Goal: Check status: Check status

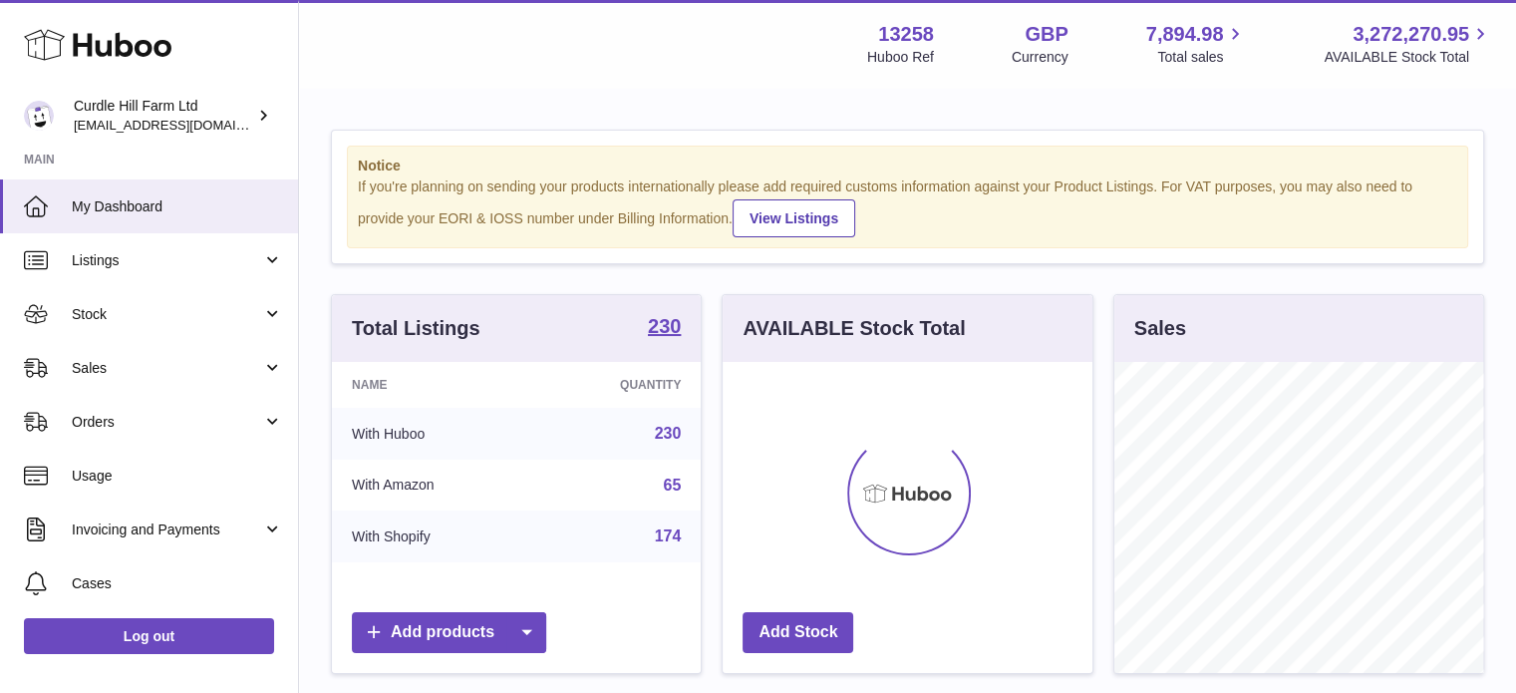
scroll to position [311, 370]
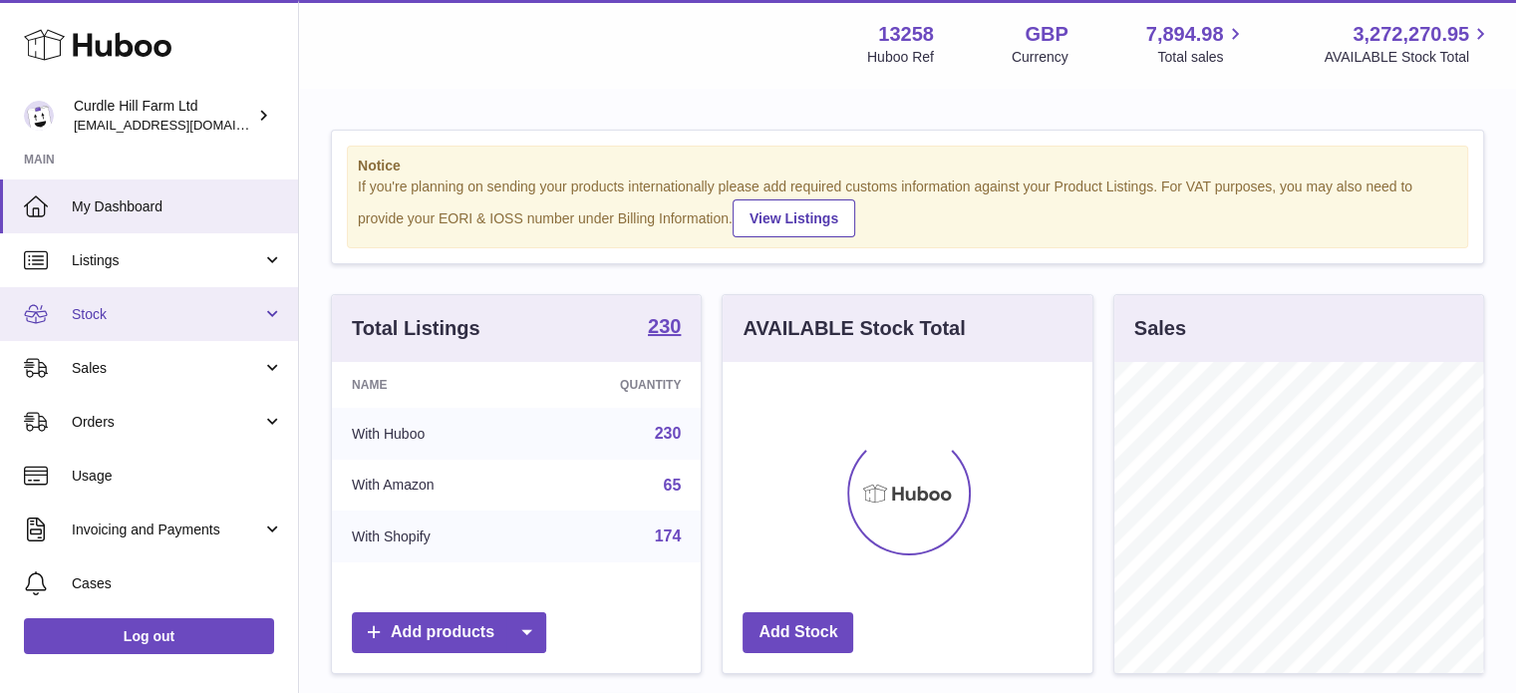
click at [195, 293] on link "Stock" at bounding box center [149, 314] width 298 height 54
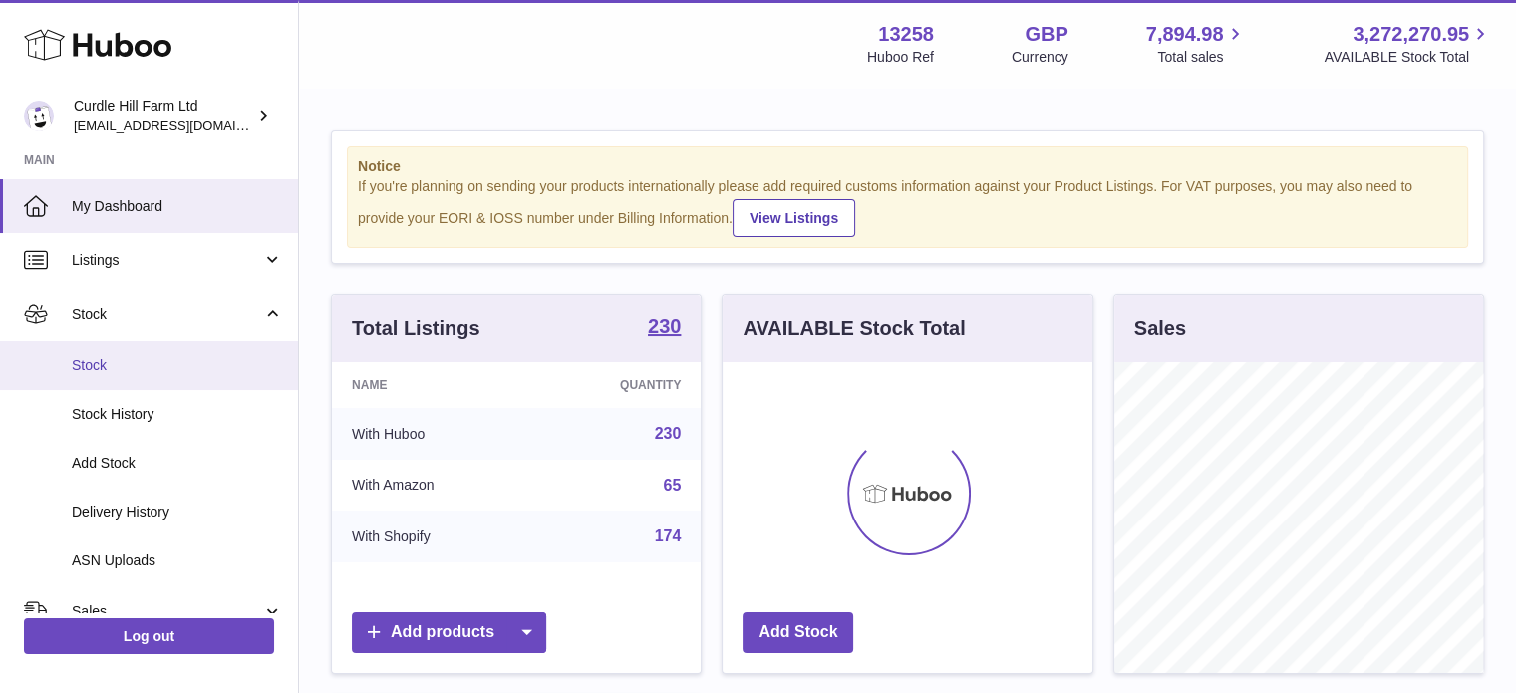
click at [173, 380] on link "Stock" at bounding box center [149, 365] width 298 height 49
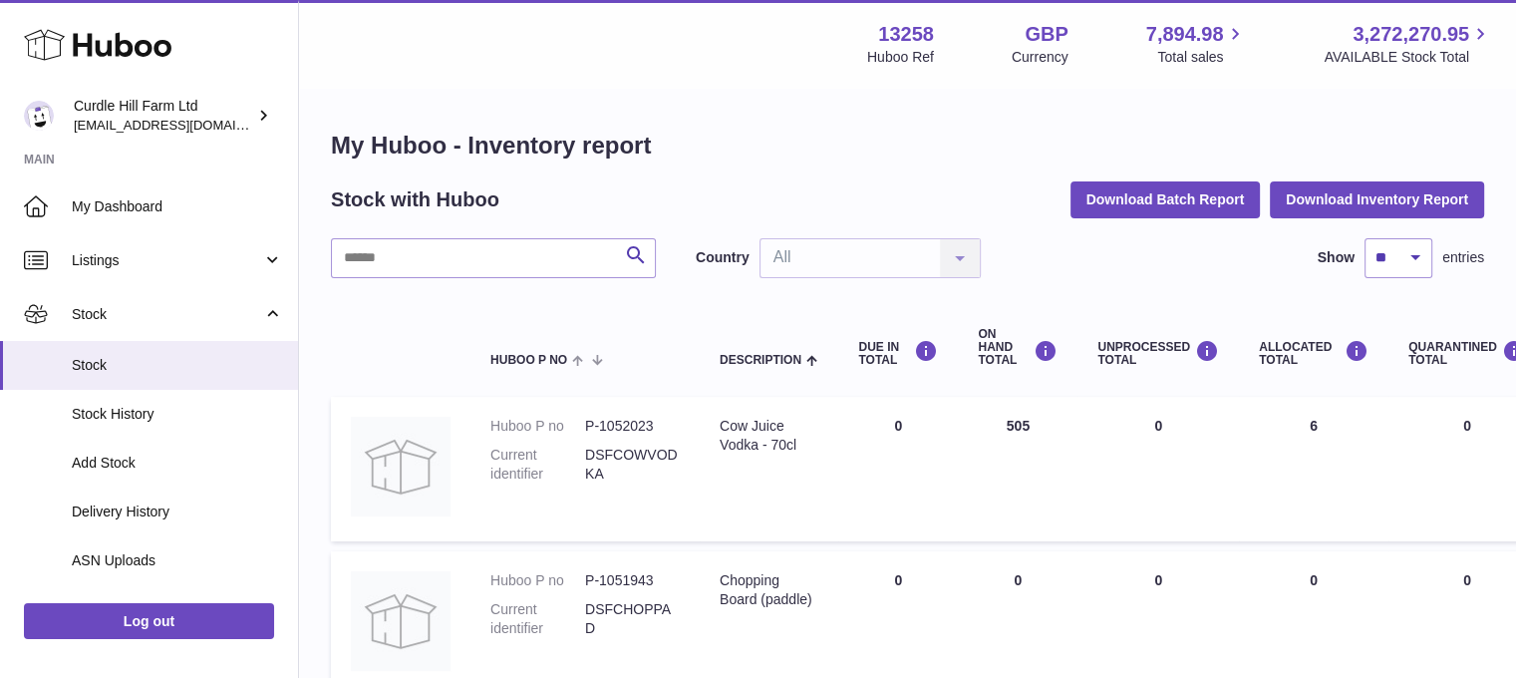
click at [550, 259] on input "text" at bounding box center [493, 258] width 325 height 40
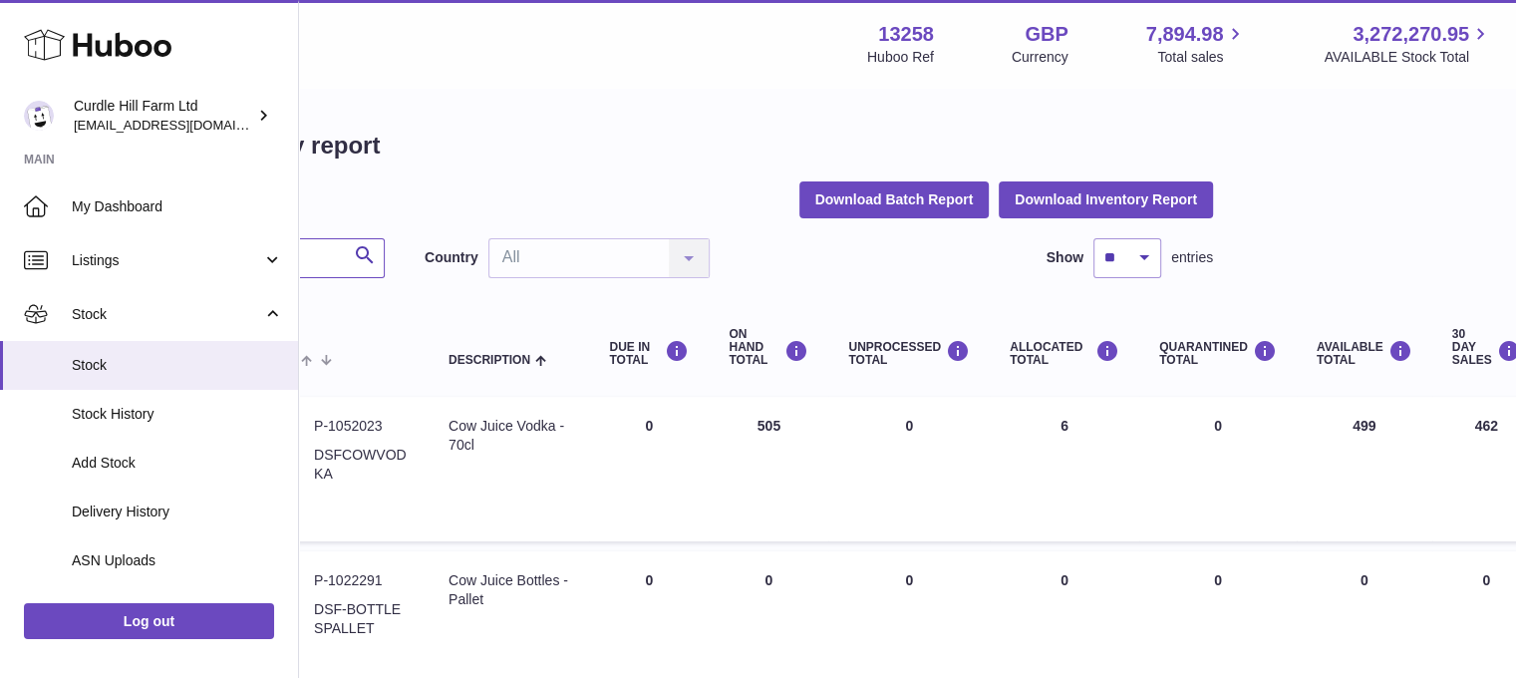
scroll to position [20, 0]
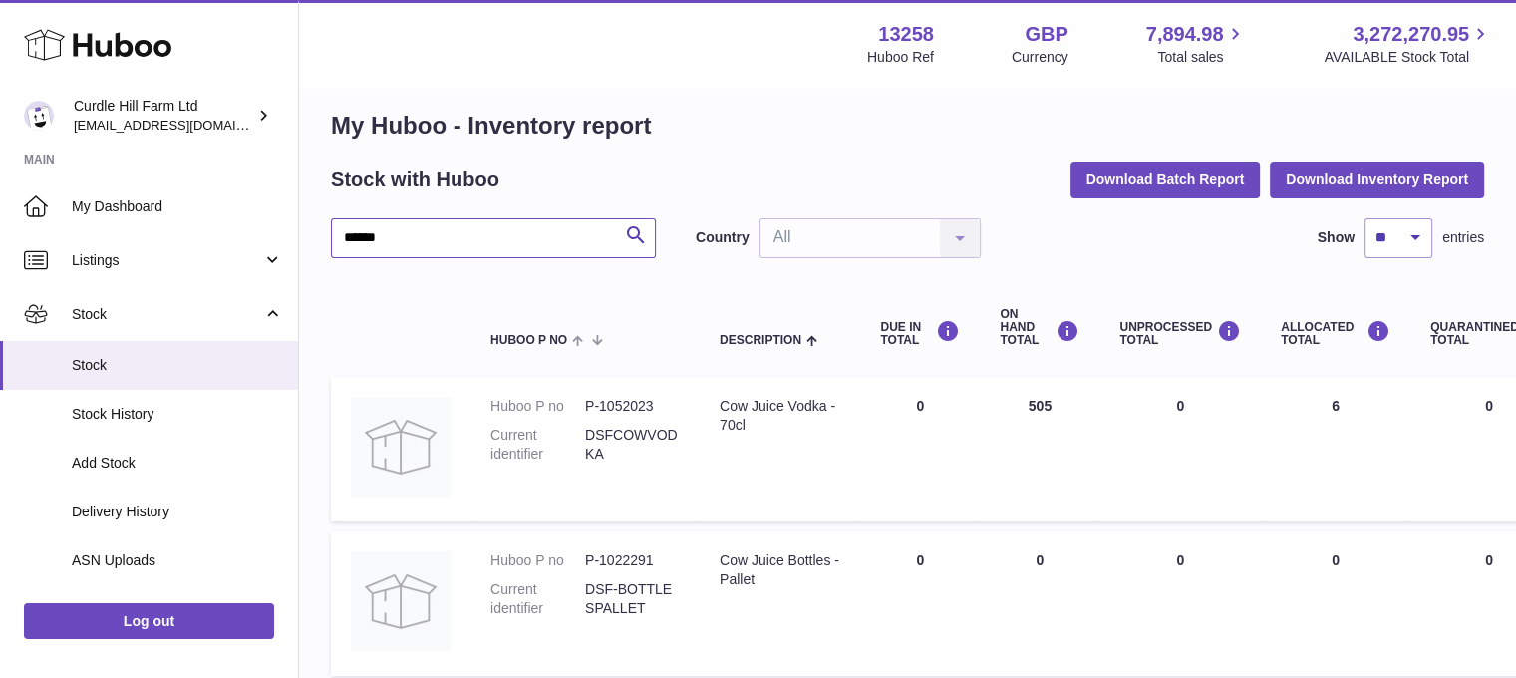
type input "******"
click at [640, 397] on dd "P-1052023" at bounding box center [632, 406] width 95 height 19
copy dd "1052023"
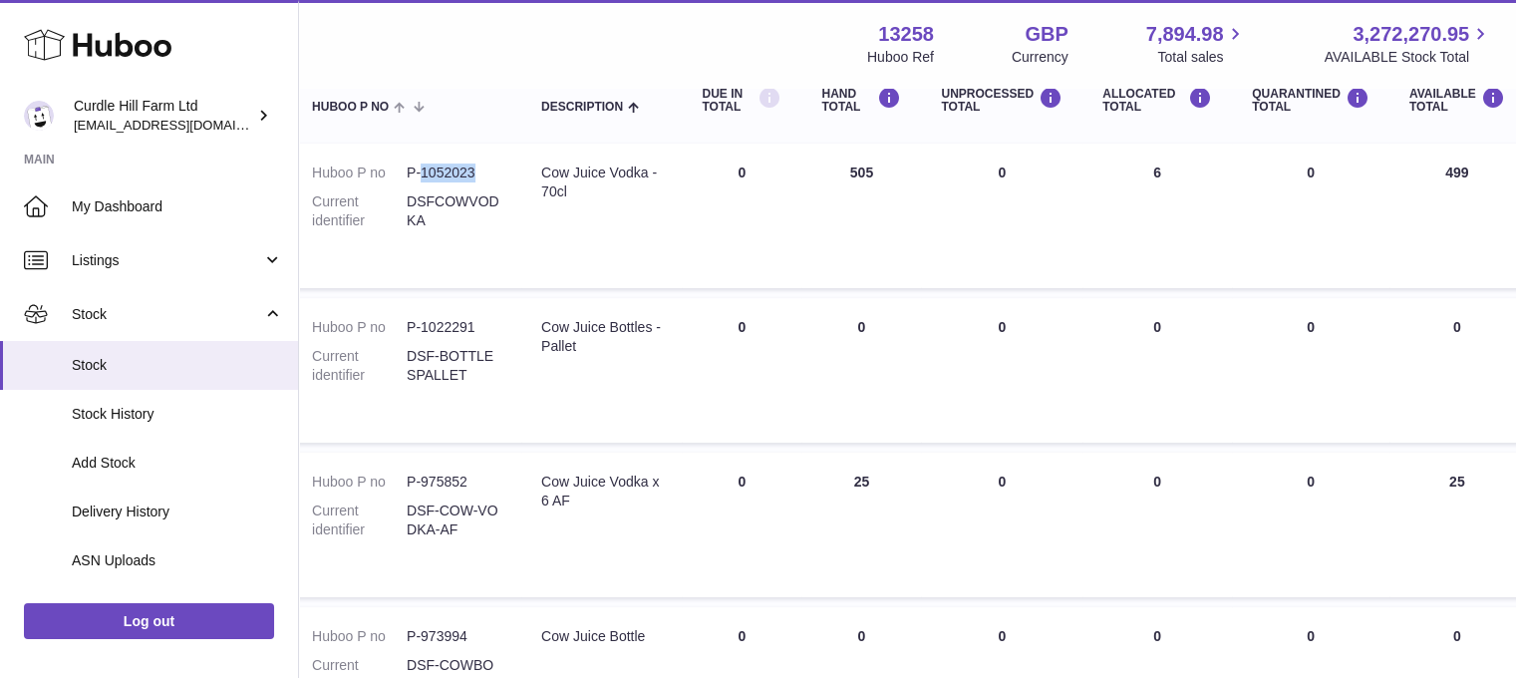
scroll to position [251, 178]
